Goal: Transaction & Acquisition: Book appointment/travel/reservation

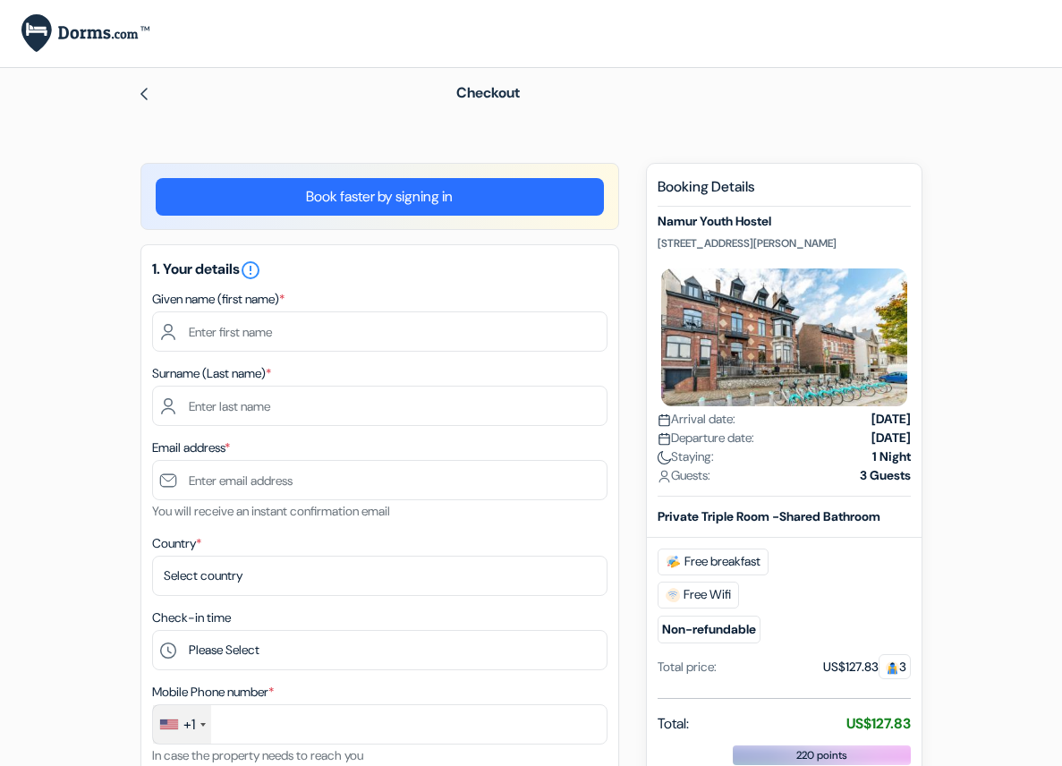
scroll to position [517, 0]
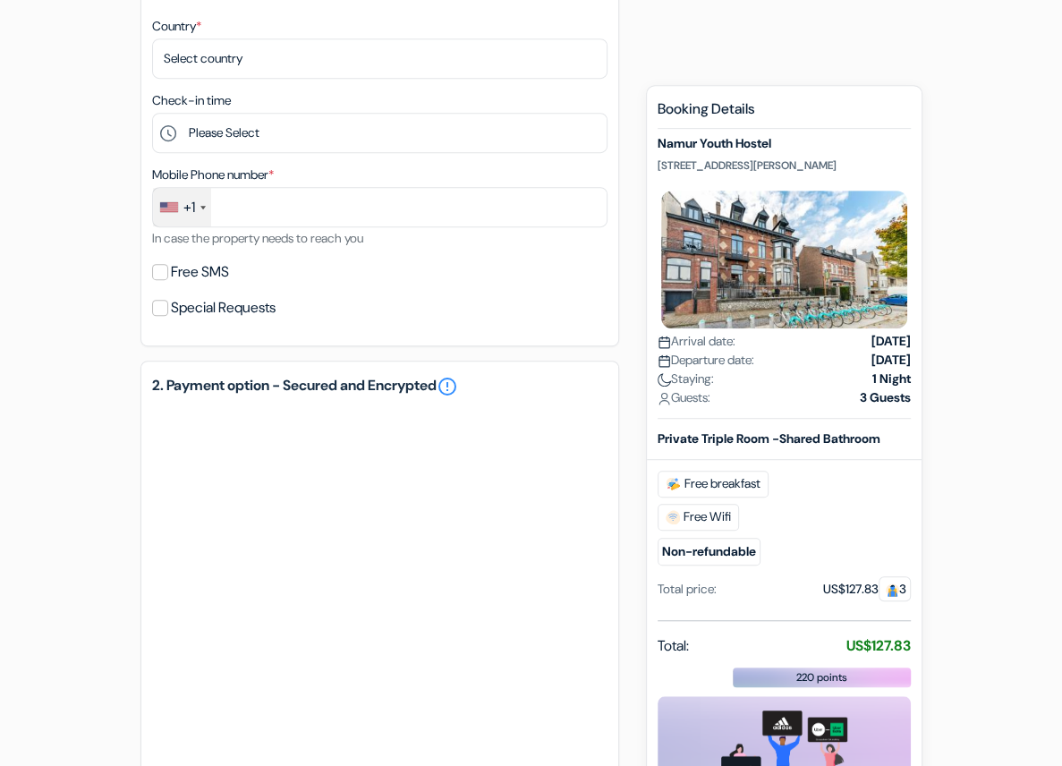
click at [661, 405] on img at bounding box center [663, 398] width 13 height 13
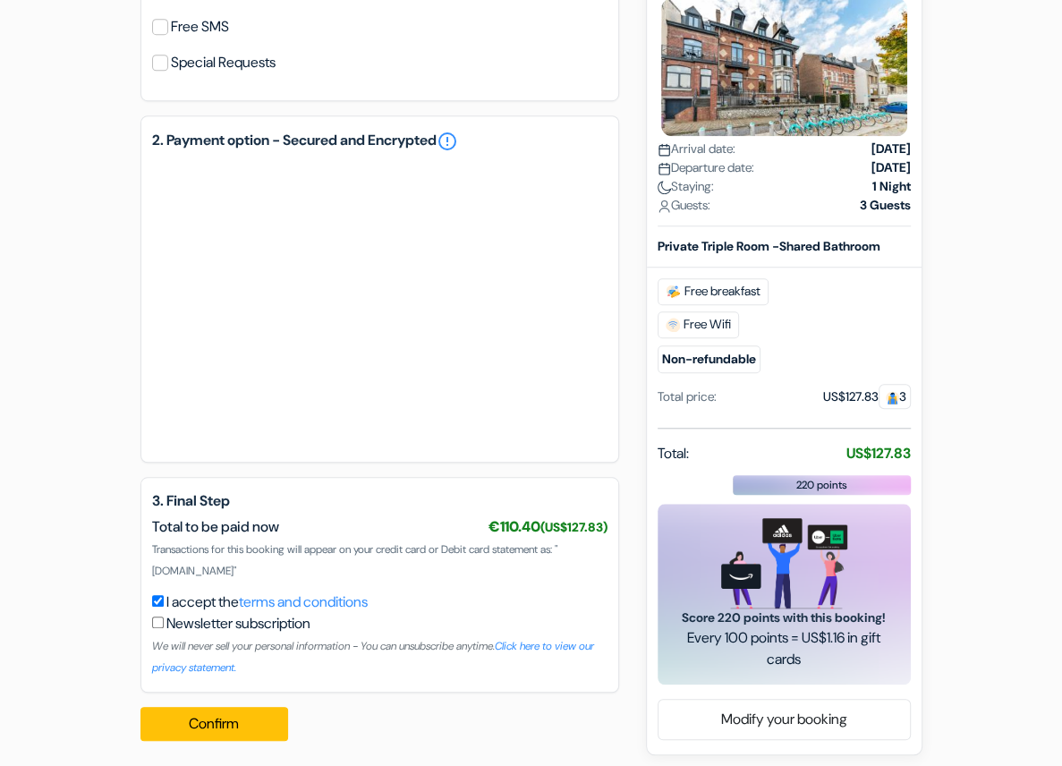
scroll to position [757, 0]
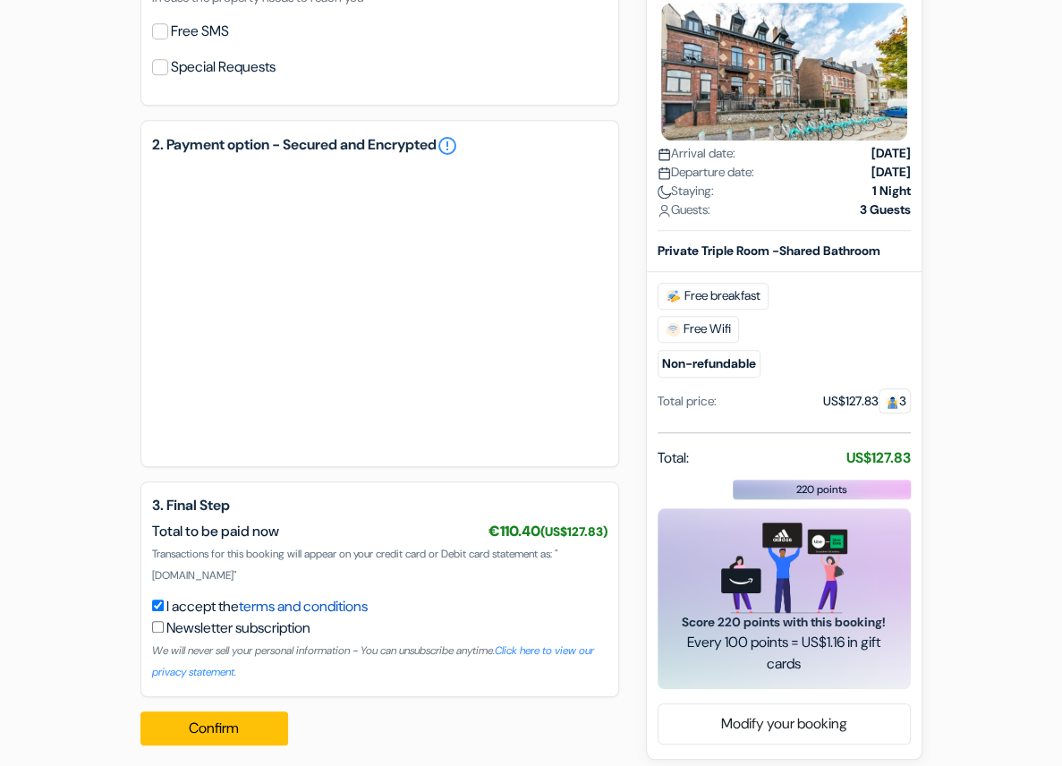
click at [368, 596] on link "terms and conditions" at bounding box center [303, 605] width 129 height 19
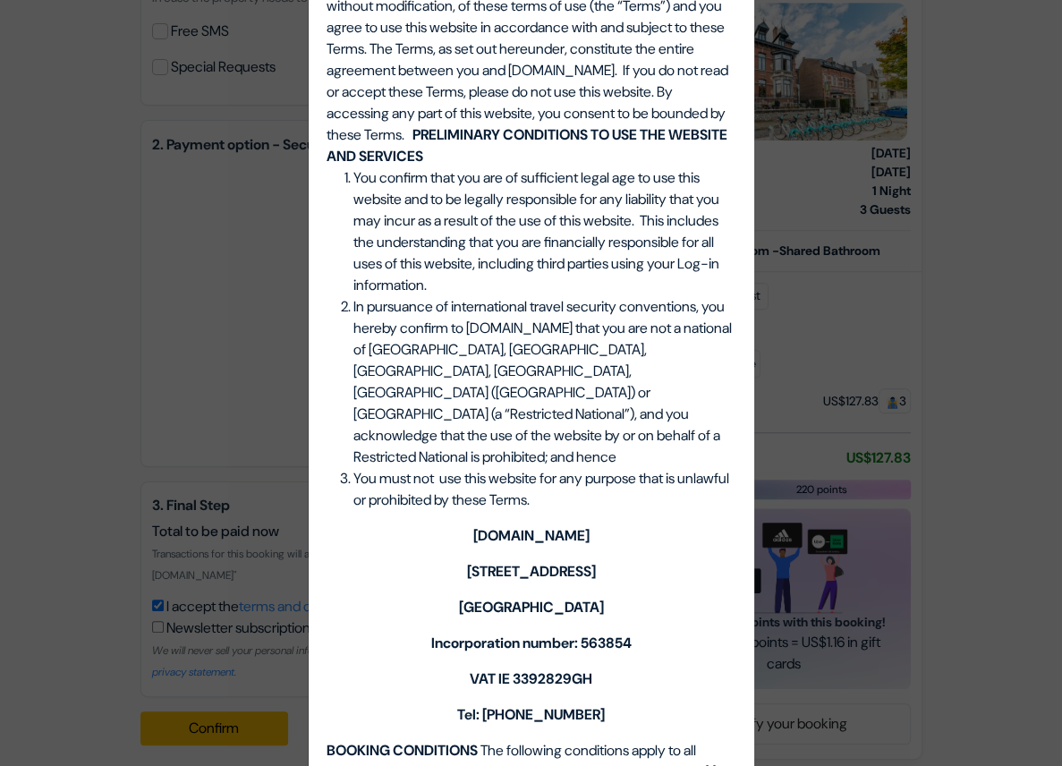
scroll to position [0, 0]
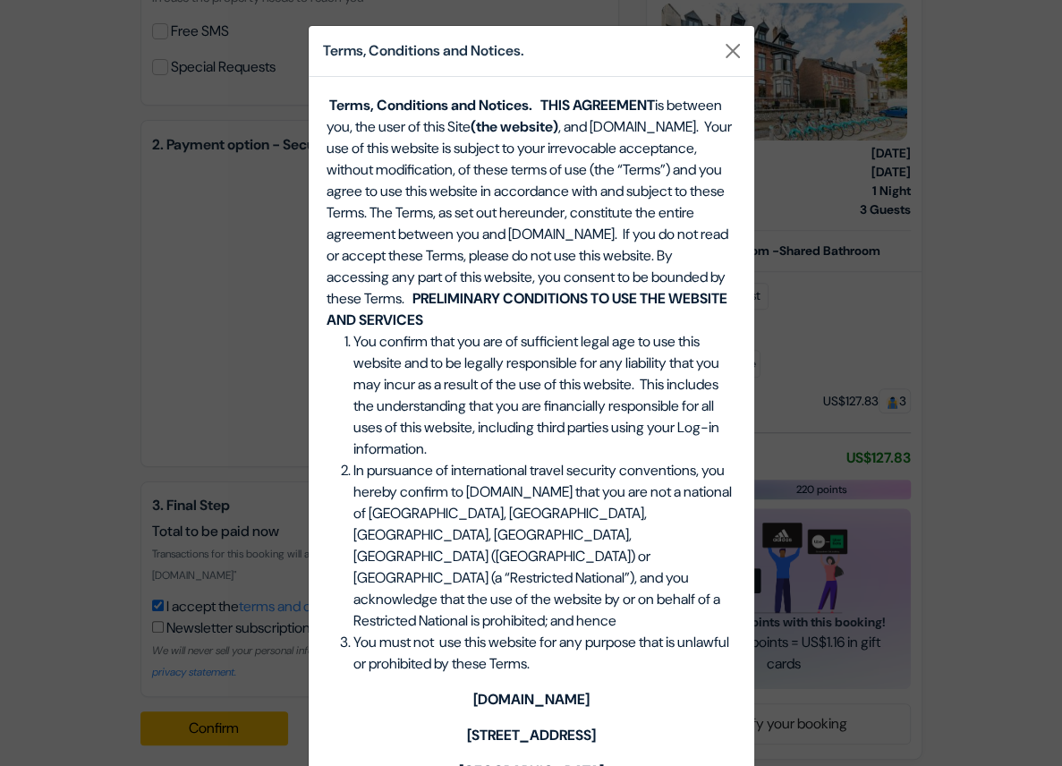
click at [728, 36] on div "Terms, Conditions and Notices." at bounding box center [531, 51] width 445 height 51
click at [735, 47] on button "Close" at bounding box center [732, 51] width 29 height 29
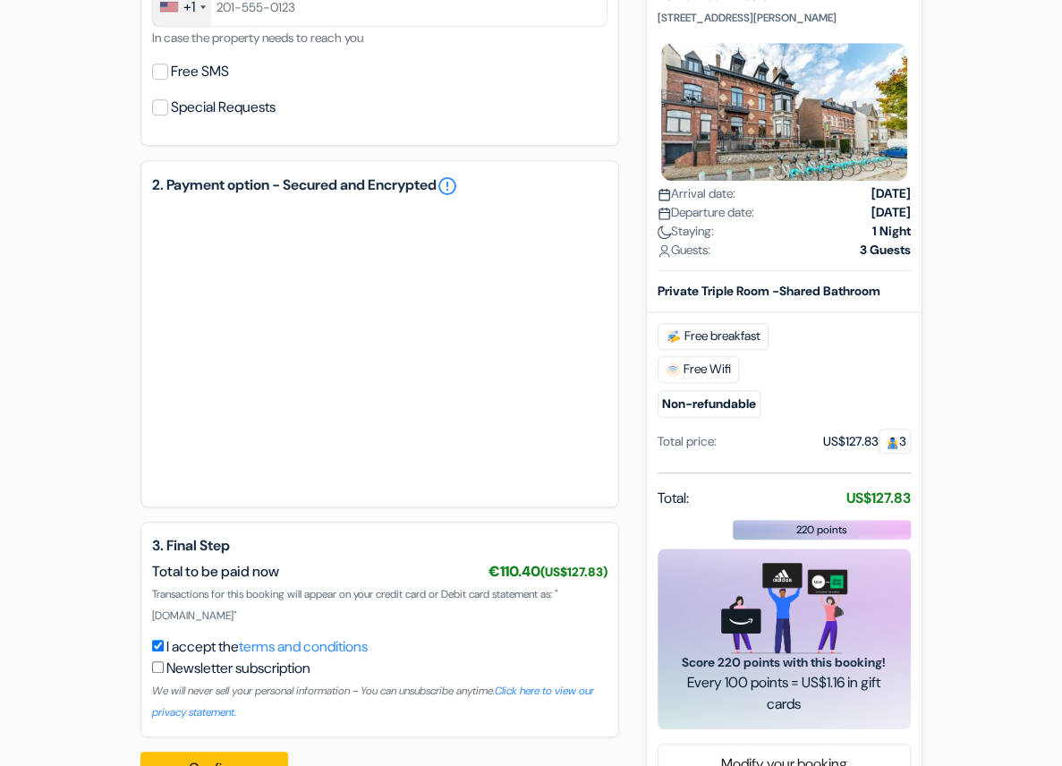
scroll to position [762, 0]
